Goal: Information Seeking & Learning: Find specific page/section

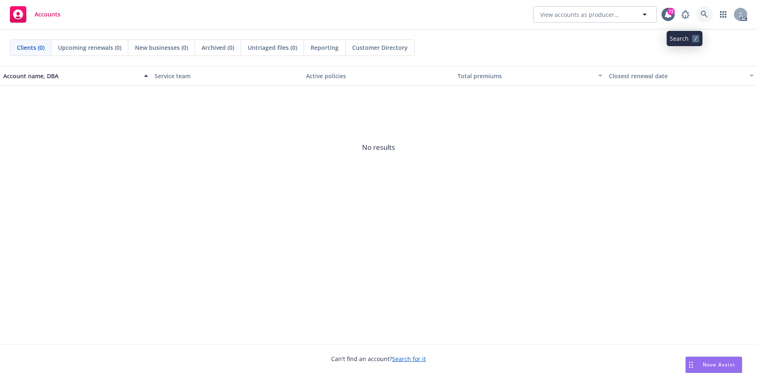
click at [701, 16] on icon at bounding box center [704, 14] width 7 height 7
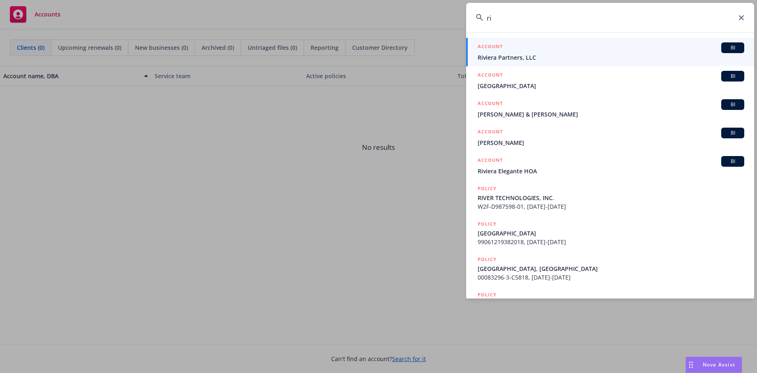
type input "r"
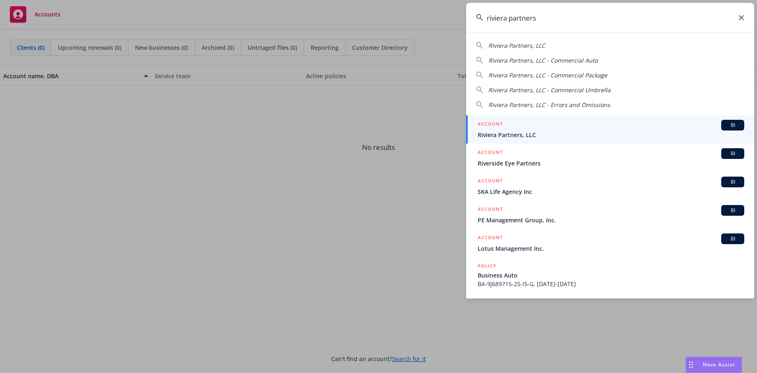
type input "riviera partners"
click at [523, 135] on span "Riviera Partners, LLC" at bounding box center [611, 134] width 267 height 9
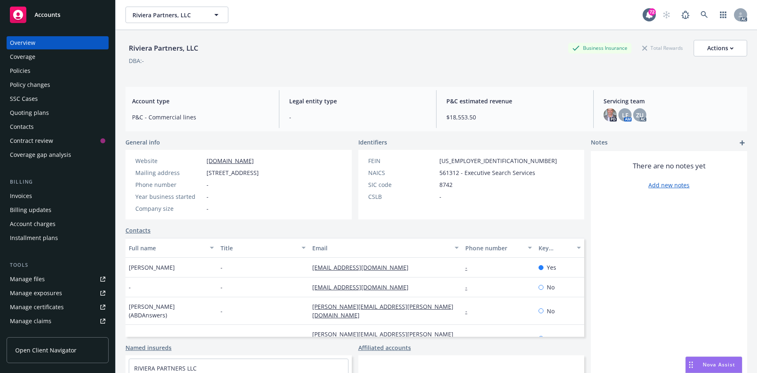
click at [41, 77] on div "Policies" at bounding box center [57, 70] width 95 height 13
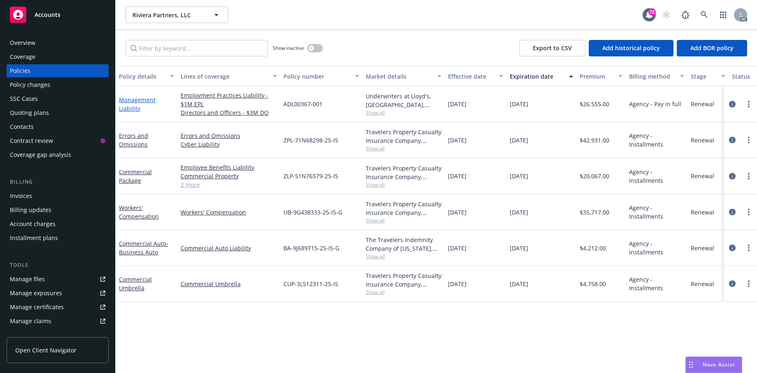
click at [135, 112] on link "Management Liability" at bounding box center [137, 104] width 37 height 16
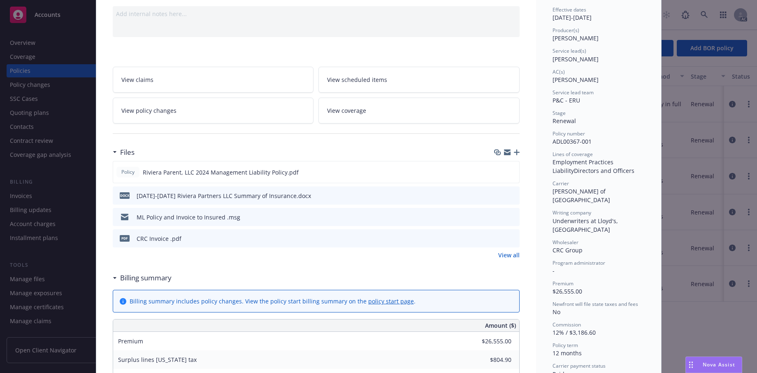
scroll to position [82, 0]
click at [508, 174] on icon "preview file" at bounding box center [511, 171] width 7 height 6
